Goal: Task Accomplishment & Management: Use online tool/utility

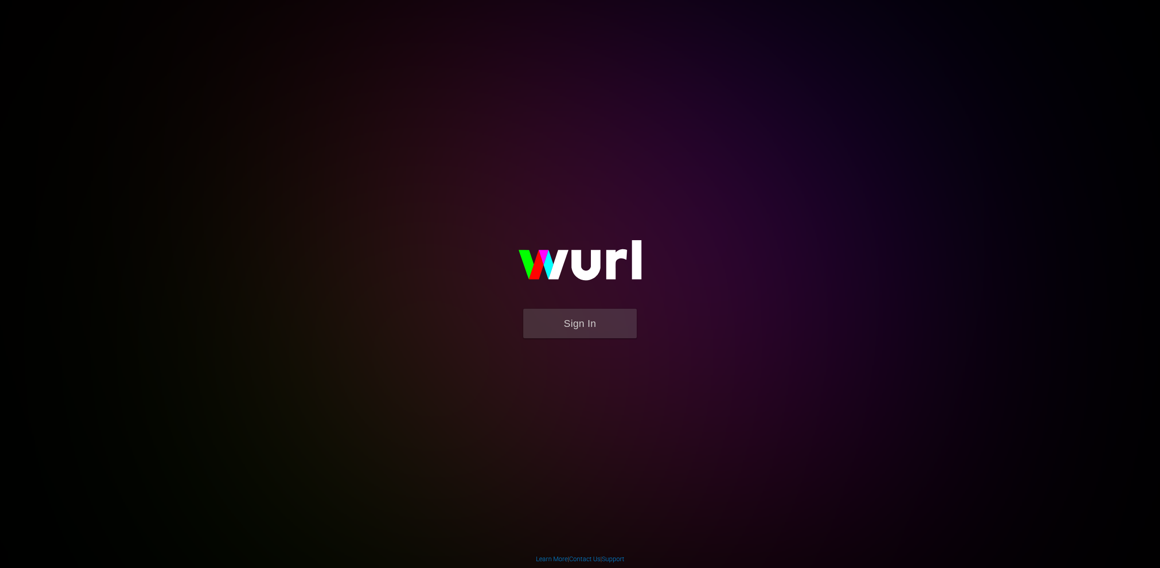
click at [574, 324] on button "Sign In" at bounding box center [579, 323] width 113 height 29
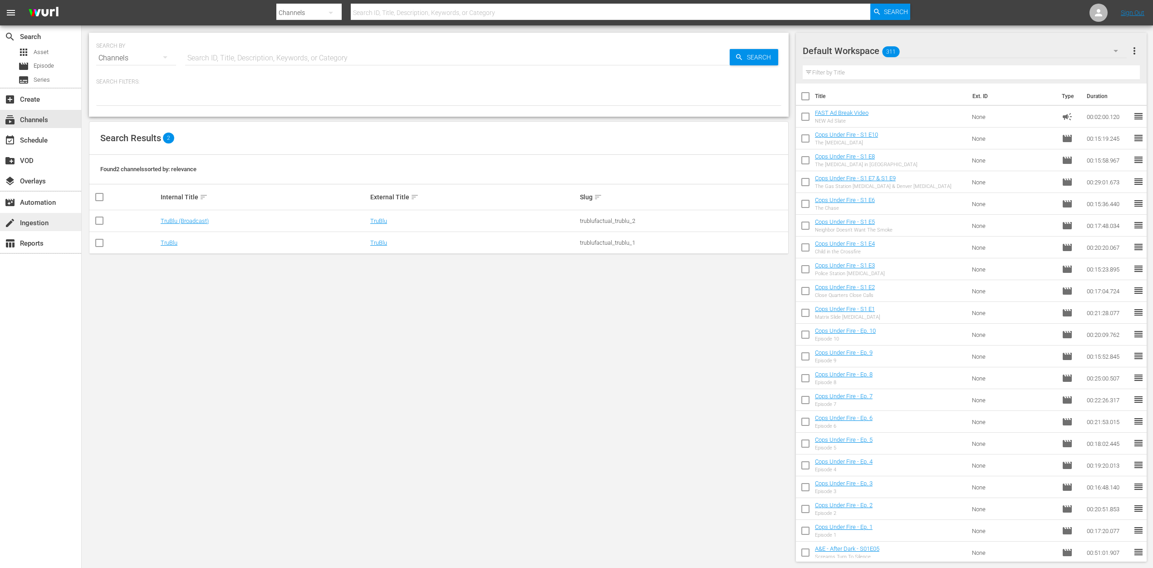
click at [25, 221] on div "create Ingestion" at bounding box center [25, 221] width 51 height 8
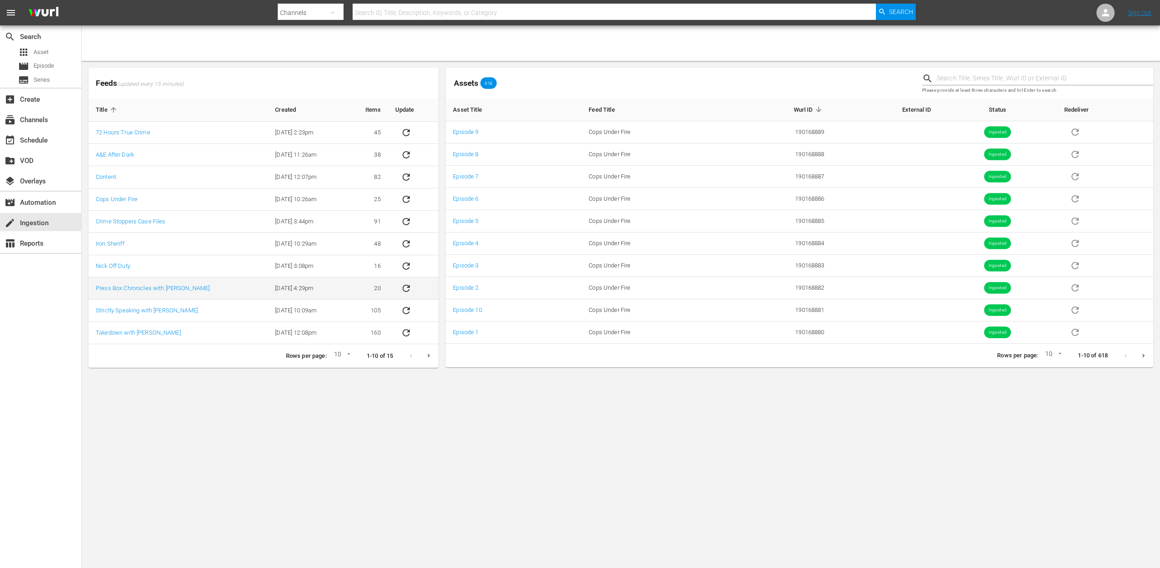
click at [410, 285] on icon "sticky table" at bounding box center [406, 288] width 7 height 7
click at [407, 286] on icon "sticky table" at bounding box center [406, 288] width 11 height 11
click at [165, 288] on link "Press Box Chronicles with [PERSON_NAME]" at bounding box center [153, 288] width 114 height 7
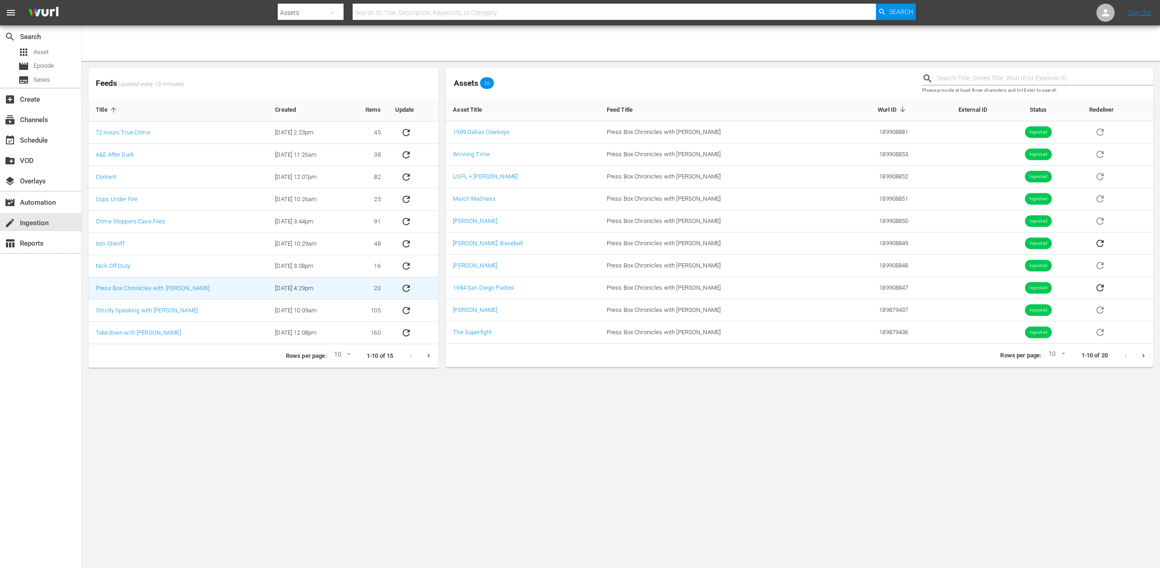
click at [131, 59] on div at bounding box center [621, 42] width 1078 height 35
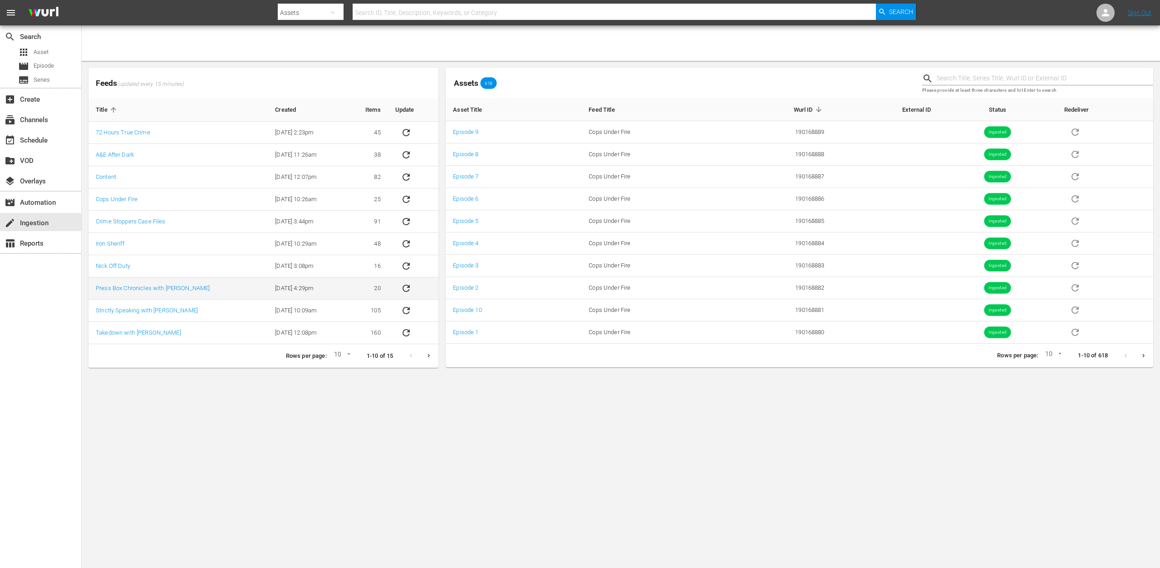
click at [412, 285] on icon "sticky table" at bounding box center [406, 288] width 11 height 11
click at [412, 288] on icon "sticky table" at bounding box center [406, 288] width 11 height 11
click at [412, 287] on icon "sticky table" at bounding box center [406, 288] width 11 height 11
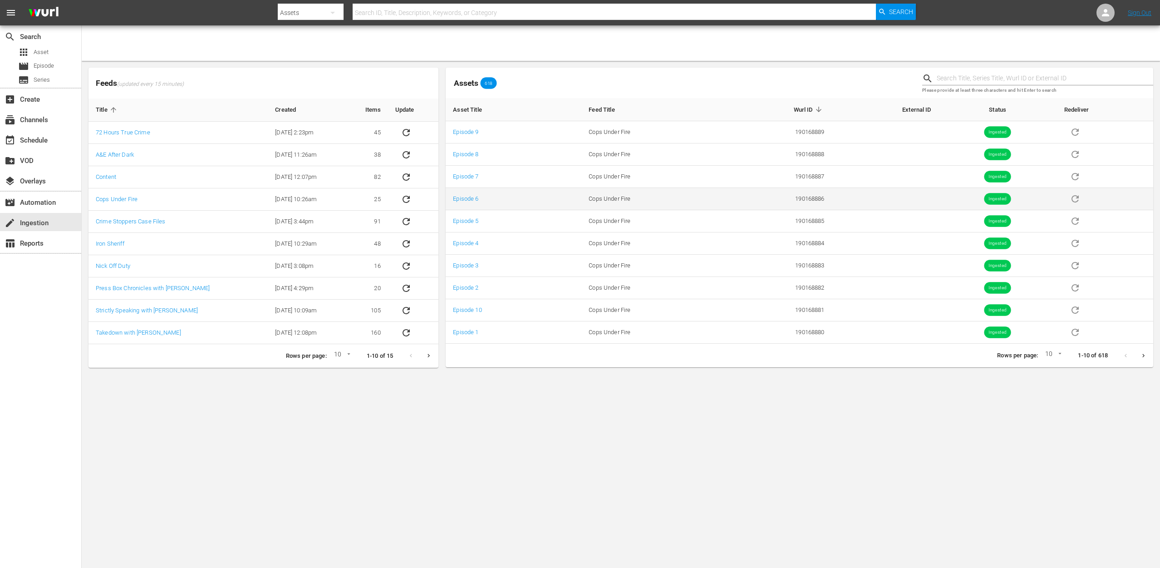
click at [719, 202] on td "Cops Under Fire" at bounding box center [650, 199] width 138 height 22
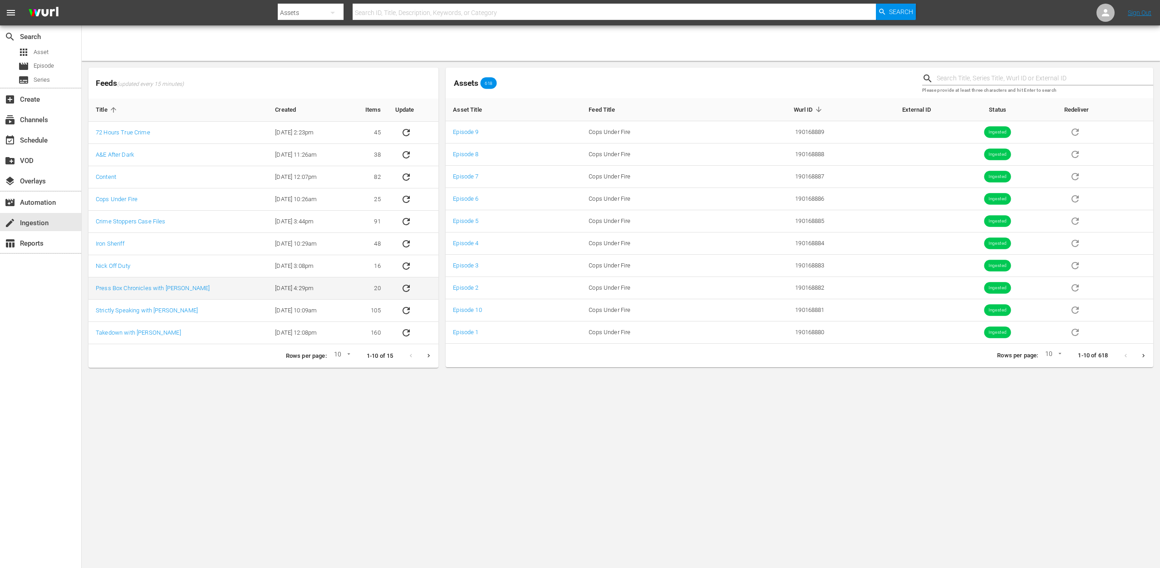
click at [409, 290] on icon "sticky table" at bounding box center [406, 288] width 11 height 11
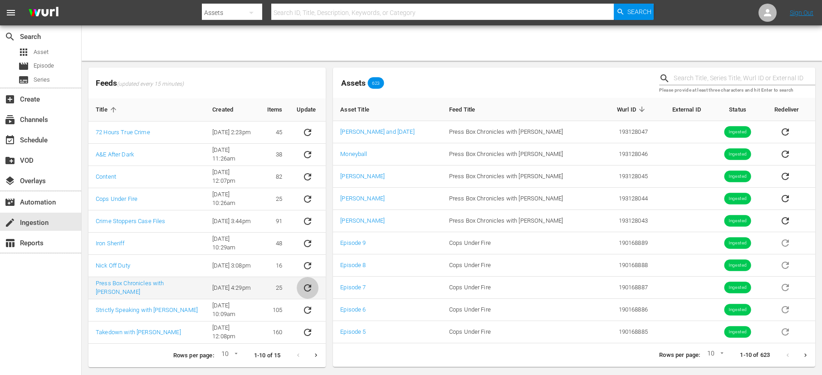
click at [310, 290] on icon "sticky table" at bounding box center [307, 288] width 7 height 7
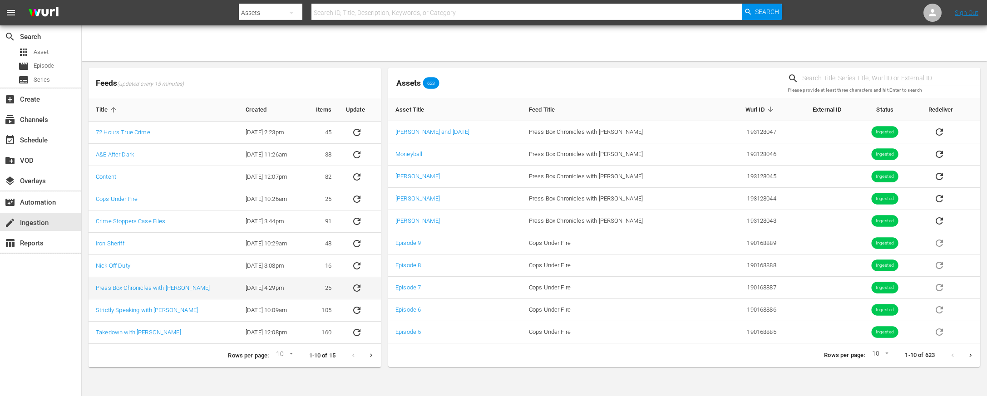
click at [358, 288] on icon "sticky table" at bounding box center [356, 288] width 11 height 11
click at [358, 290] on icon "sticky table" at bounding box center [356, 288] width 11 height 11
click at [356, 288] on icon "sticky table" at bounding box center [356, 288] width 11 height 11
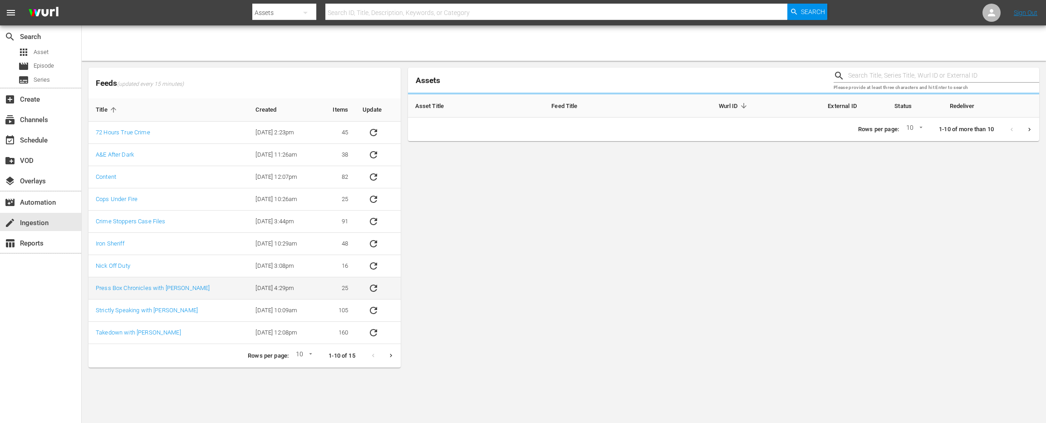
click at [376, 287] on icon "sticky table" at bounding box center [373, 288] width 7 height 7
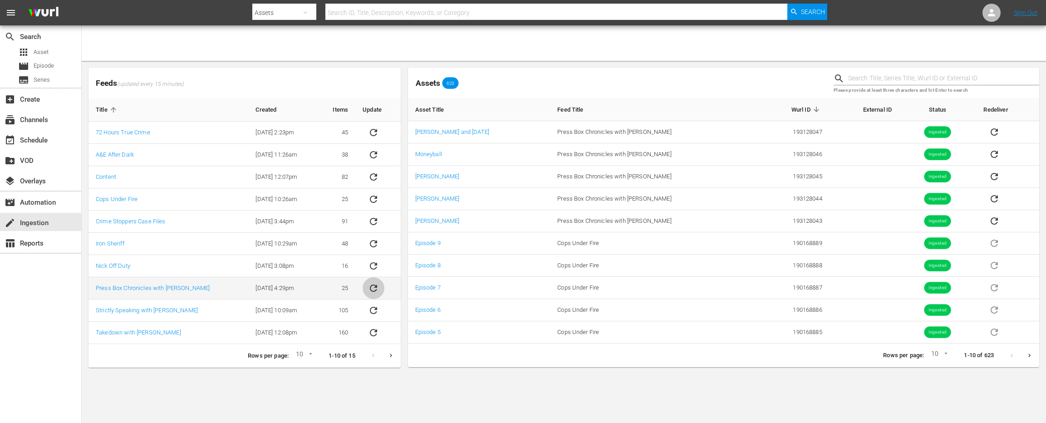
click at [376, 288] on icon "sticky table" at bounding box center [373, 288] width 11 height 11
click at [374, 287] on icon "sticky table" at bounding box center [373, 288] width 11 height 11
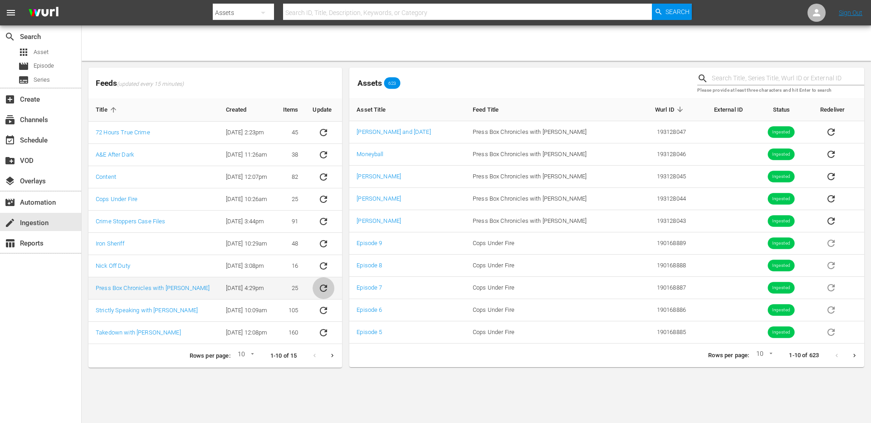
click at [326, 292] on icon "sticky table" at bounding box center [323, 288] width 11 height 11
click at [319, 286] on icon "sticky table" at bounding box center [323, 288] width 11 height 11
